Goal: Information Seeking & Learning: Learn about a topic

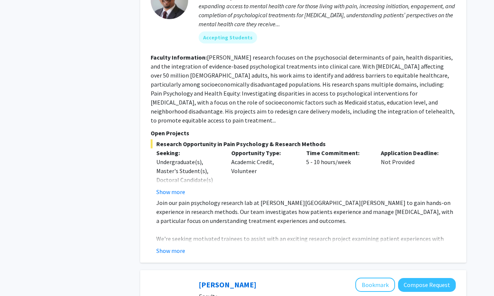
scroll to position [424, 0]
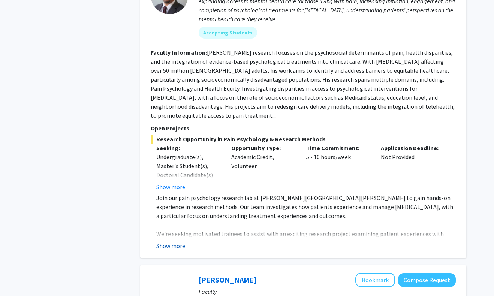
click at [172, 241] on button "Show more" at bounding box center [170, 245] width 29 height 9
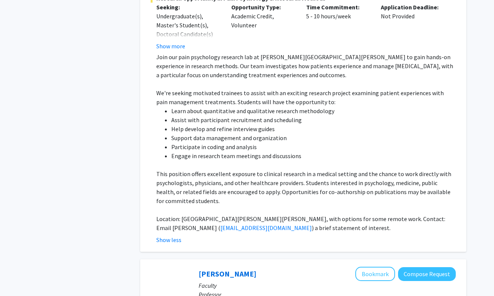
scroll to position [579, 0]
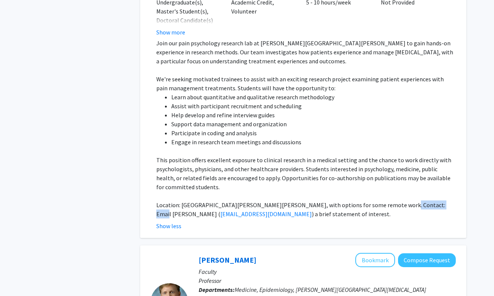
drag, startPoint x: 382, startPoint y: 188, endPoint x: 459, endPoint y: 188, distance: 77.2
click at [459, 188] on div "[PERSON_NAME] Bookmark Compose Request Faculty Assistant Professor Departments:…" at bounding box center [303, 11] width 326 height 454
copy p "[PERSON_NAME]"
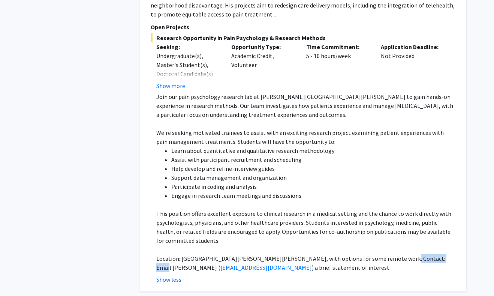
scroll to position [525, 0]
click at [420, 97] on p "Join our pain psychology research lab at [PERSON_NAME][GEOGRAPHIC_DATA][PERSON_…" at bounding box center [305, 105] width 299 height 27
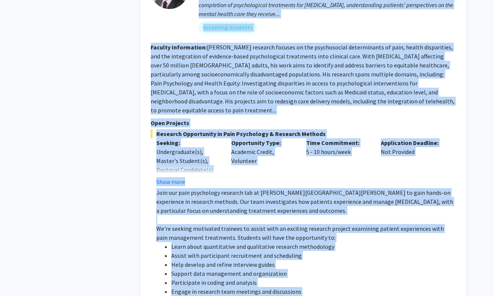
scroll to position [425, 0]
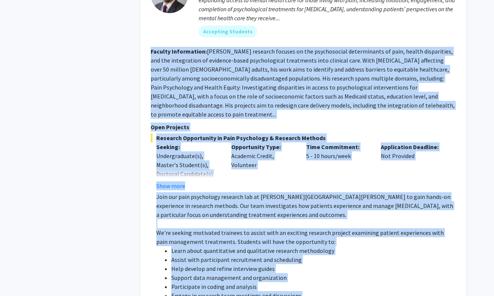
drag, startPoint x: 280, startPoint y: 236, endPoint x: 151, endPoint y: 44, distance: 231.5
click at [151, 44] on fg-search-faculty "[PERSON_NAME] Bookmark Compose Request Faculty Assistant Professor Departments:…" at bounding box center [303, 164] width 305 height 439
copy fg-search-faculty "Loremip Dolorsitame: Co. Adipi Elits’d eiusmodt incidid ut lab etdoloremagn ali…"
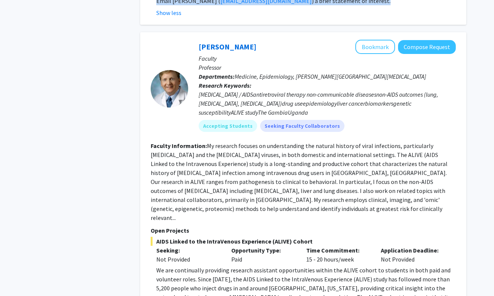
scroll to position [796, 0]
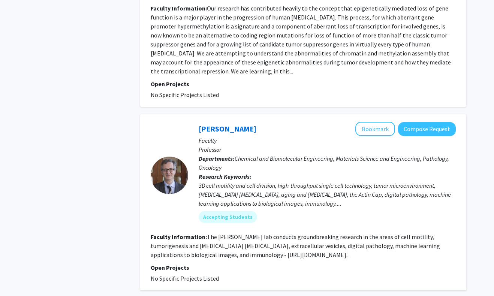
scroll to position [2147, 0]
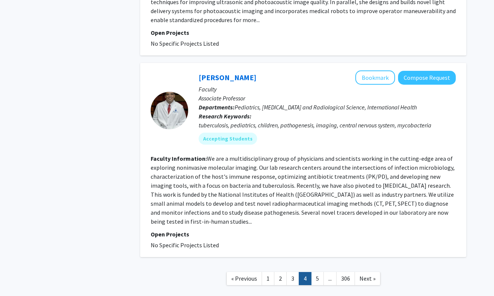
scroll to position [1920, 0]
click at [292, 272] on link "3" at bounding box center [292, 278] width 13 height 13
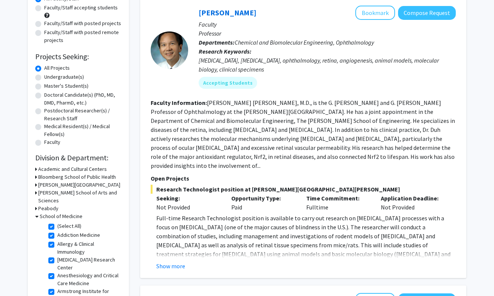
scroll to position [103, 0]
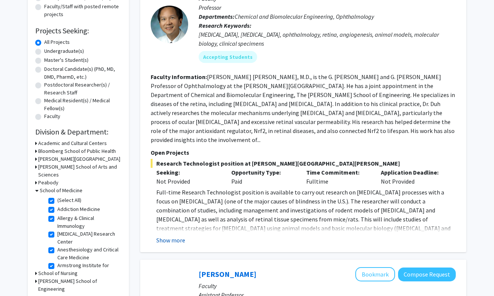
click at [176, 236] on button "Show more" at bounding box center [170, 240] width 29 height 9
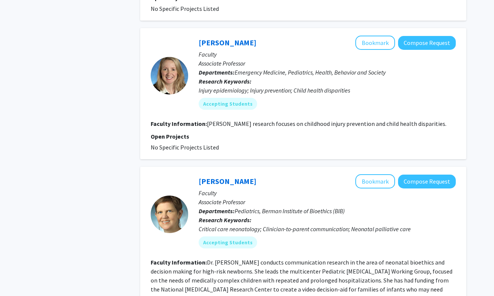
scroll to position [1093, 0]
